Goal: Information Seeking & Learning: Find specific fact

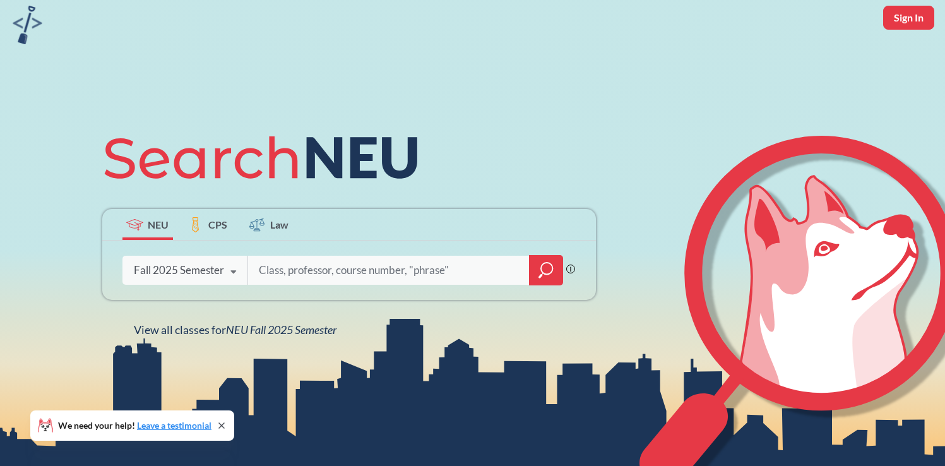
scroll to position [64, 0]
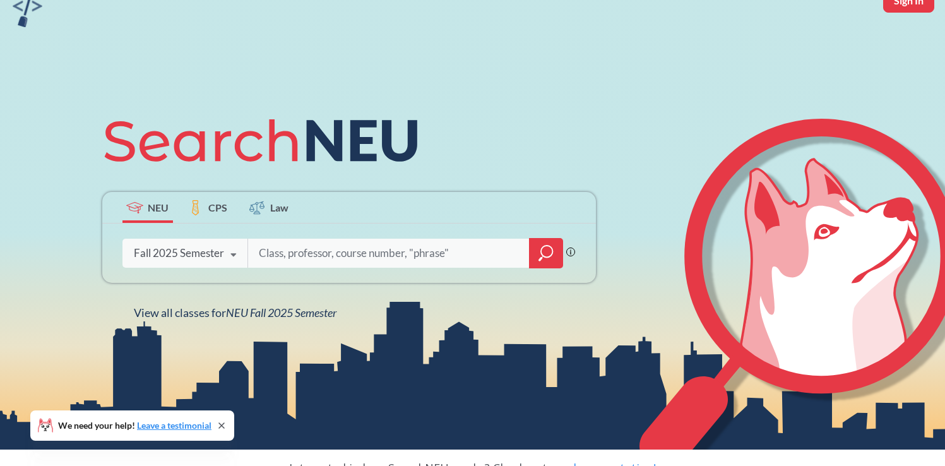
click at [292, 252] on input "search" at bounding box center [388, 253] width 263 height 27
type input "advanced writing"
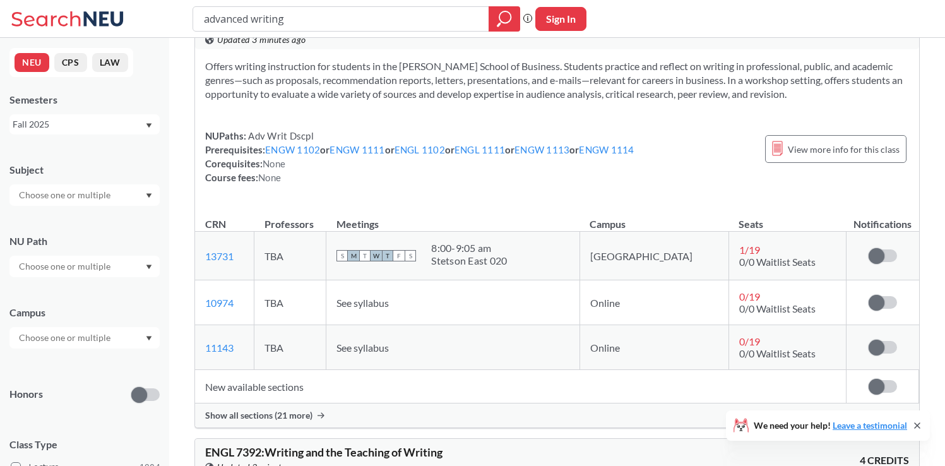
scroll to position [4171, 0]
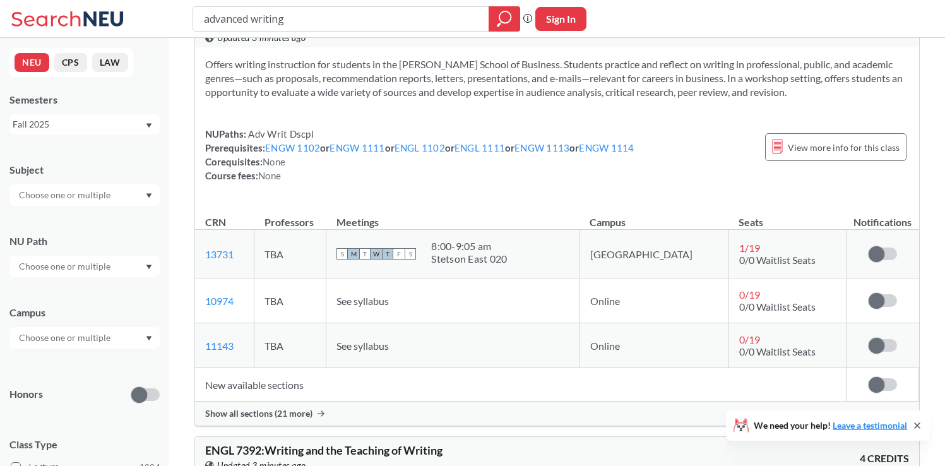
click at [280, 419] on span "Show all sections (21 more)" at bounding box center [258, 413] width 107 height 11
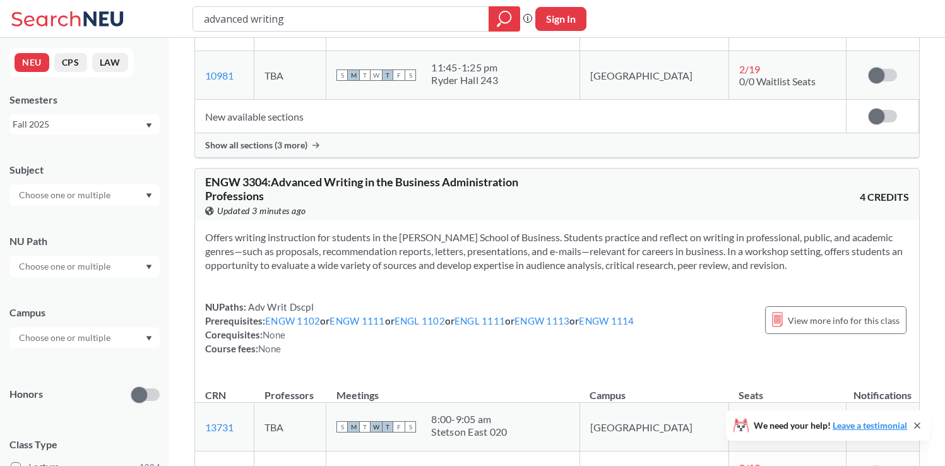
scroll to position [3987, 0]
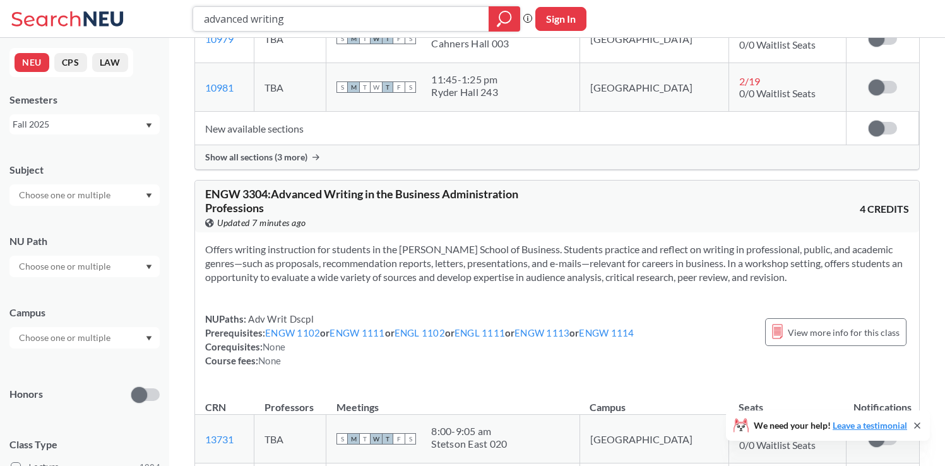
click at [235, 23] on input "advanced writing" at bounding box center [341, 18] width 277 height 21
type input "2"
type input "3302"
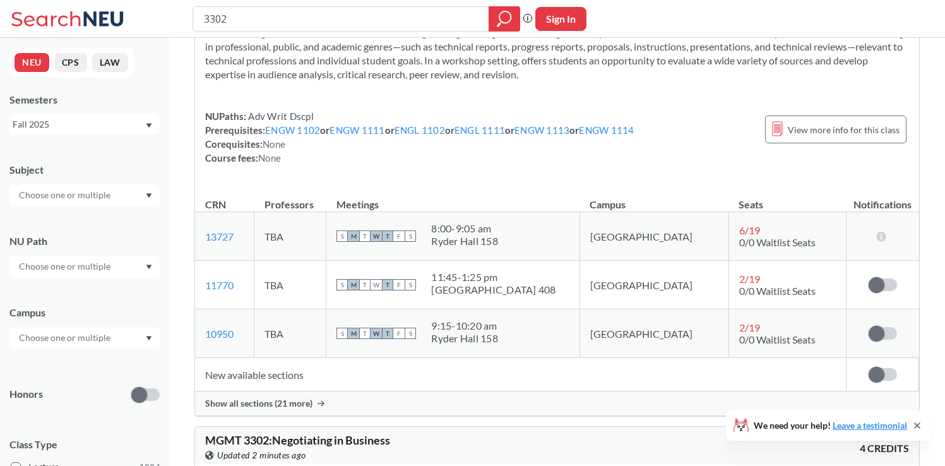
scroll to position [501, 0]
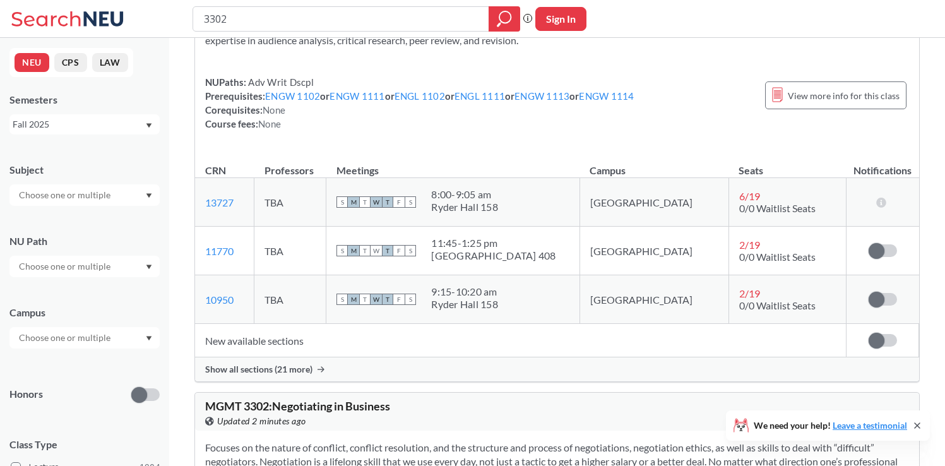
click at [276, 370] on span "Show all sections (21 more)" at bounding box center [258, 369] width 107 height 11
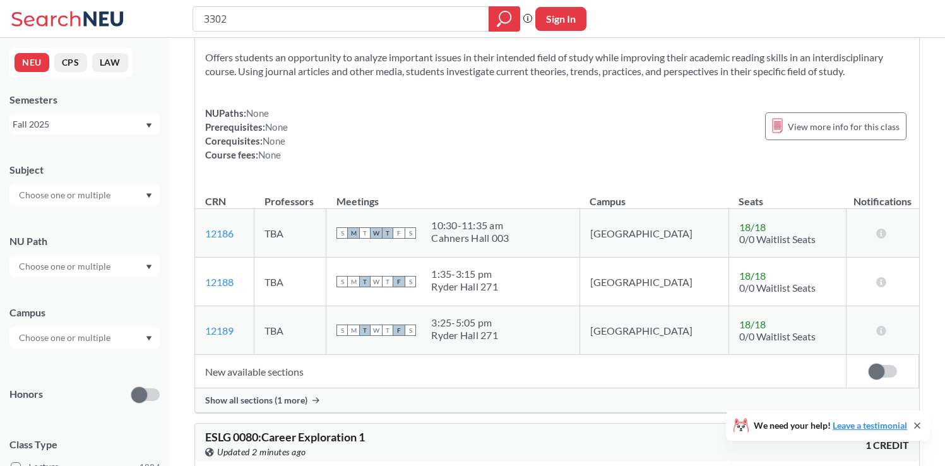
scroll to position [2524, 0]
